Goal: Complete application form

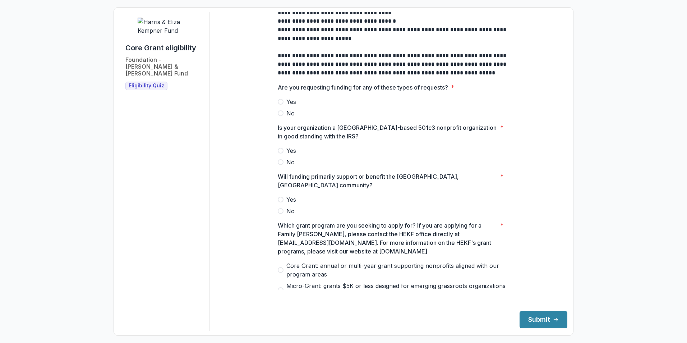
scroll to position [251, 0]
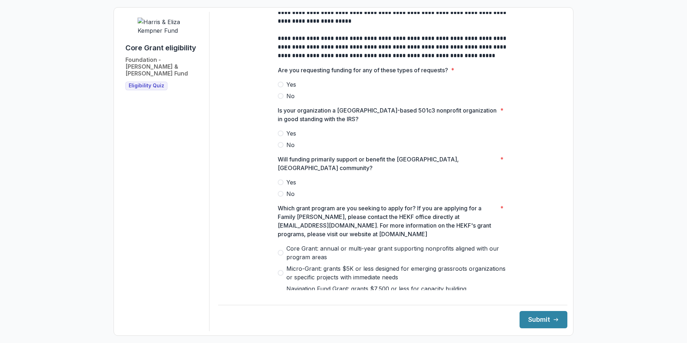
click at [291, 100] on span "No" at bounding box center [290, 96] width 8 height 9
click at [281, 136] on span at bounding box center [281, 133] width 6 height 6
click at [288, 179] on span "Yes" at bounding box center [291, 182] width 10 height 9
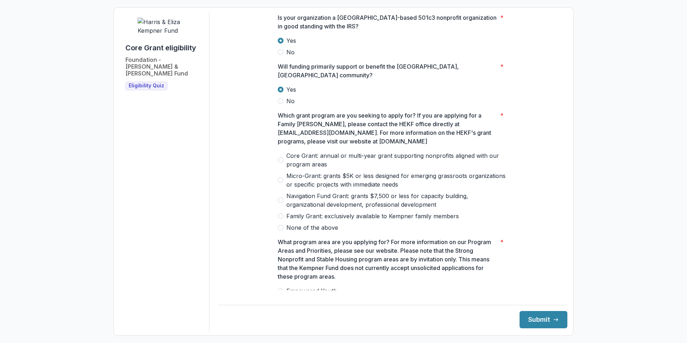
scroll to position [395, 0]
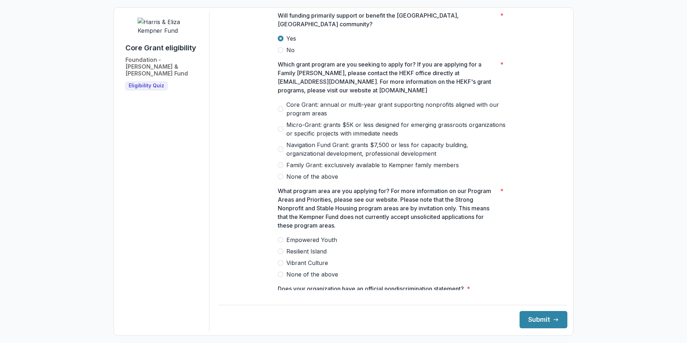
click at [304, 143] on span "Navigation Fund Grant: grants $7,500 or less for capacity building, organizatio…" at bounding box center [396, 148] width 221 height 17
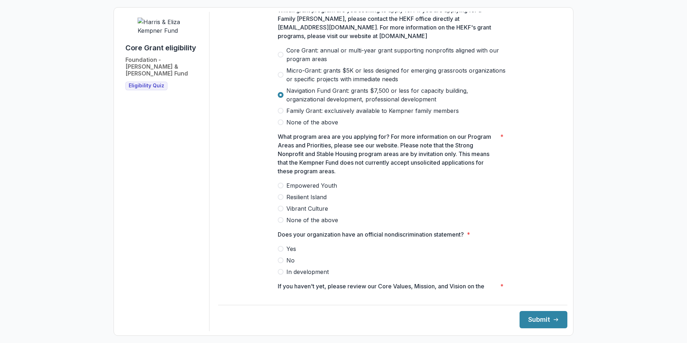
scroll to position [467, 0]
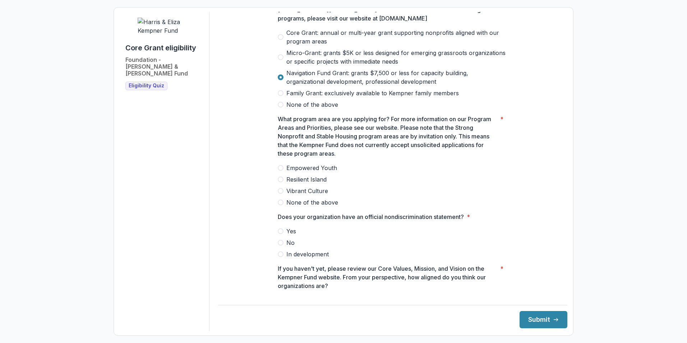
click at [310, 175] on span "Resilient Island" at bounding box center [306, 179] width 40 height 9
click at [289, 227] on span "Yes" at bounding box center [291, 231] width 10 height 9
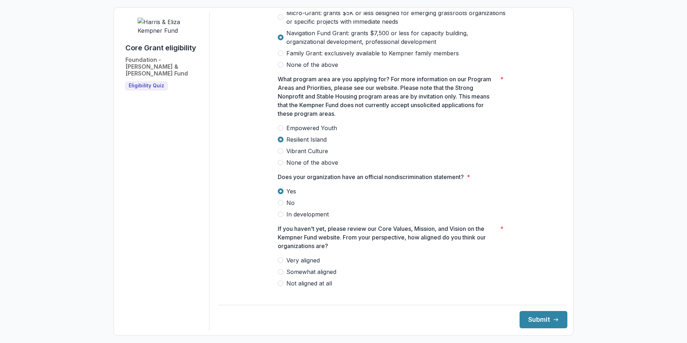
scroll to position [507, 0]
click at [283, 257] on label "Very aligned" at bounding box center [393, 259] width 230 height 9
click at [536, 319] on button "Submit" at bounding box center [543, 319] width 48 height 17
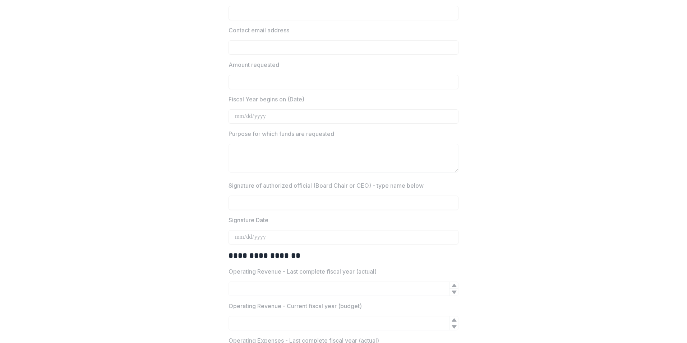
scroll to position [848, 0]
